Goal: Information Seeking & Learning: Learn about a topic

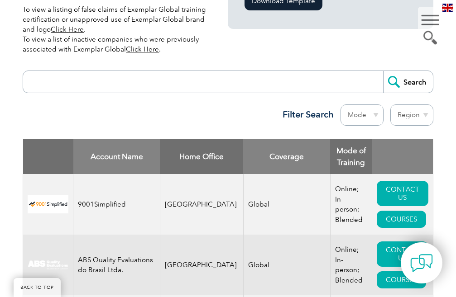
scroll to position [317, 0]
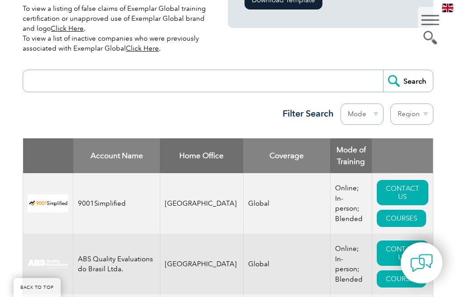
click at [91, 76] on input "search" at bounding box center [205, 81] width 355 height 22
type input "lms"
click at [417, 71] on input "Search" at bounding box center [408, 81] width 50 height 22
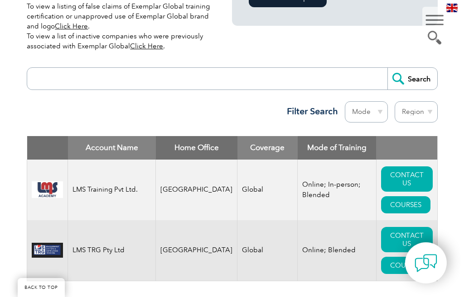
scroll to position [408, 0]
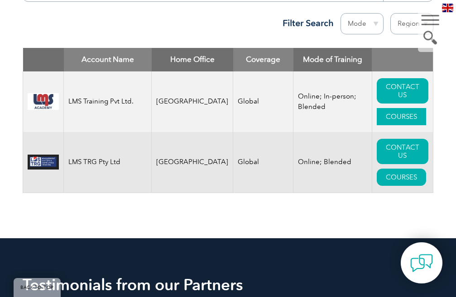
click at [404, 120] on link "COURSES" at bounding box center [401, 116] width 49 height 17
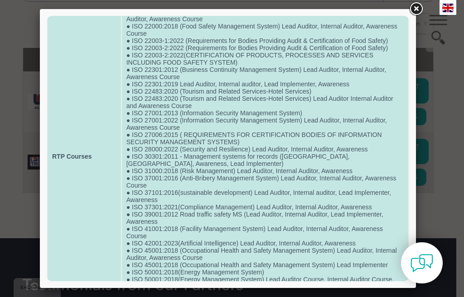
scroll to position [272, 0]
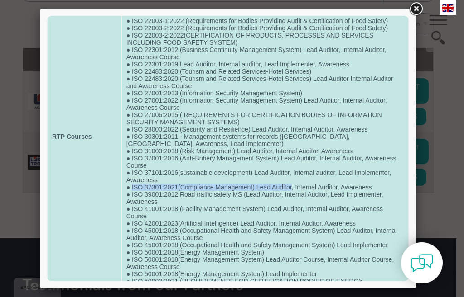
drag, startPoint x: 130, startPoint y: 187, endPoint x: 291, endPoint y: 187, distance: 160.7
click at [291, 187] on td "● FSC (Forest Stewardship Council) Lead Auditor, Internal auditor, Lead Impleme…" at bounding box center [265, 136] width 286 height 723
copy td "ISO 37301:2021(Compliance Management) Lead Auditor"
click at [255, 190] on td "● FSC (Forest Stewardship Council) Lead Auditor, Internal auditor, Lead Impleme…" at bounding box center [265, 136] width 286 height 723
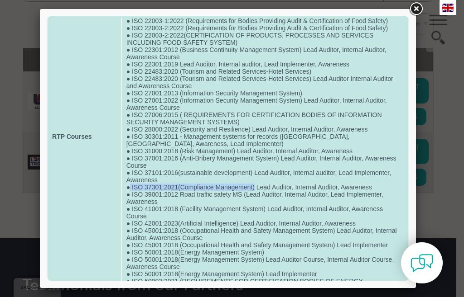
drag, startPoint x: 254, startPoint y: 187, endPoint x: 128, endPoint y: 191, distance: 125.9
click at [128, 191] on td "● FSC (Forest Stewardship Council) Lead Auditor, Internal auditor, Lead Impleme…" at bounding box center [265, 136] width 286 height 723
copy td "ISO 37301:2021(Compliance Management)"
